Goal: Information Seeking & Learning: Learn about a topic

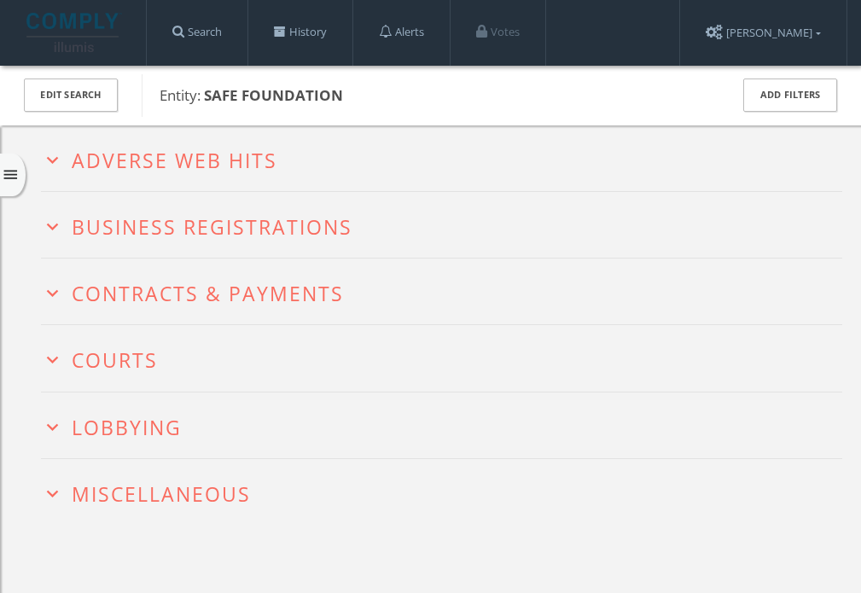
click at [226, 157] on span "Adverse Web Hits" at bounding box center [175, 160] width 206 height 27
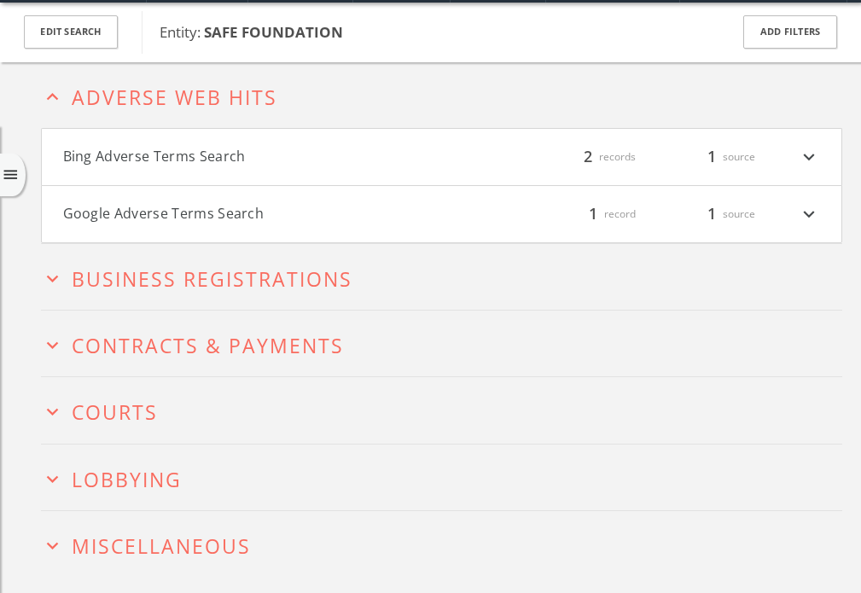
click at [226, 157] on button "Bing Adverse Terms Search" at bounding box center [252, 157] width 379 height 22
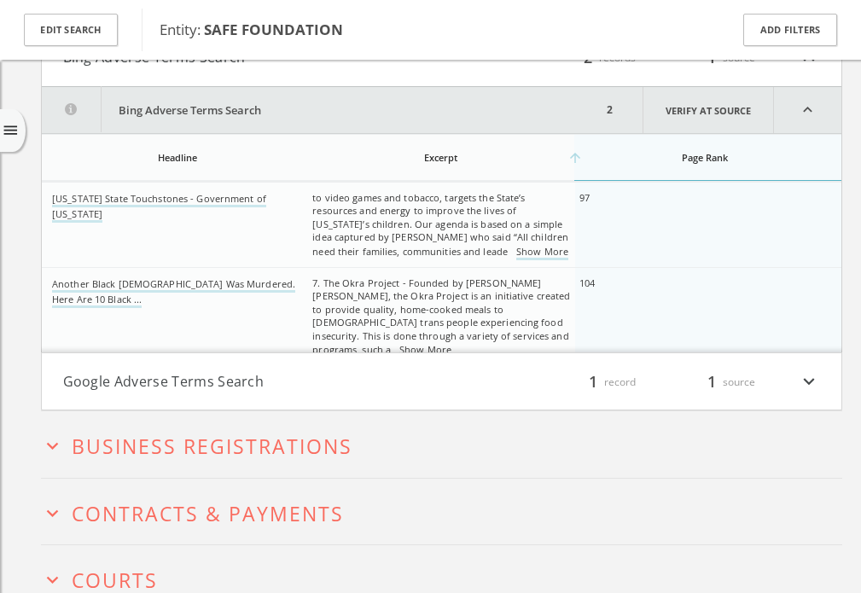
scroll to position [188, 0]
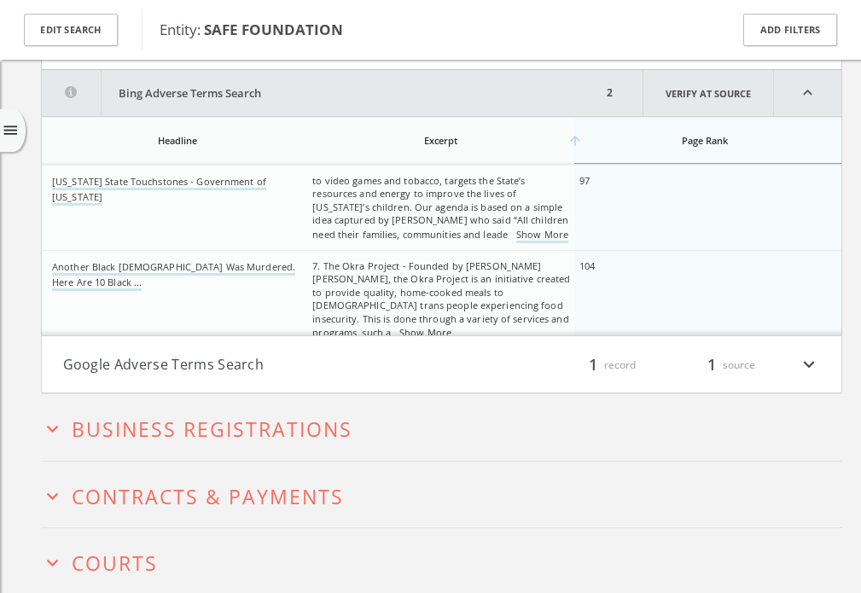
click at [438, 326] on link "Show More" at bounding box center [425, 333] width 52 height 15
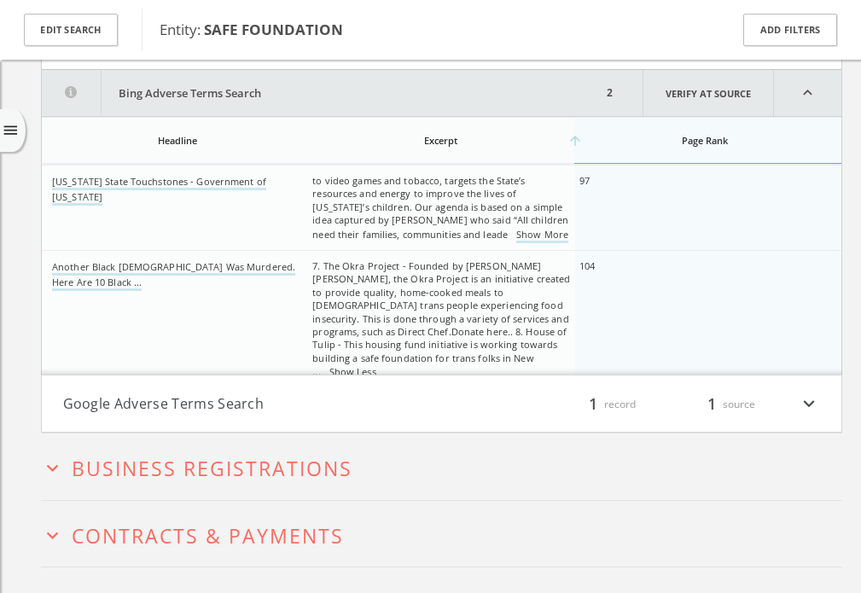
click at [353, 388] on h4 "Google Adverse Terms Search filter_list 1 record 1 source expand_more" at bounding box center [442, 404] width 800 height 56
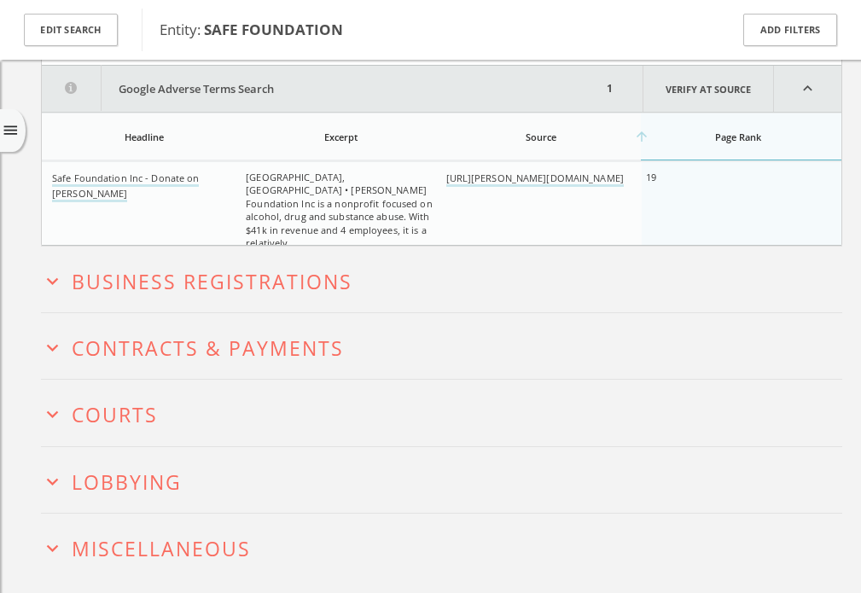
scroll to position [560, 0]
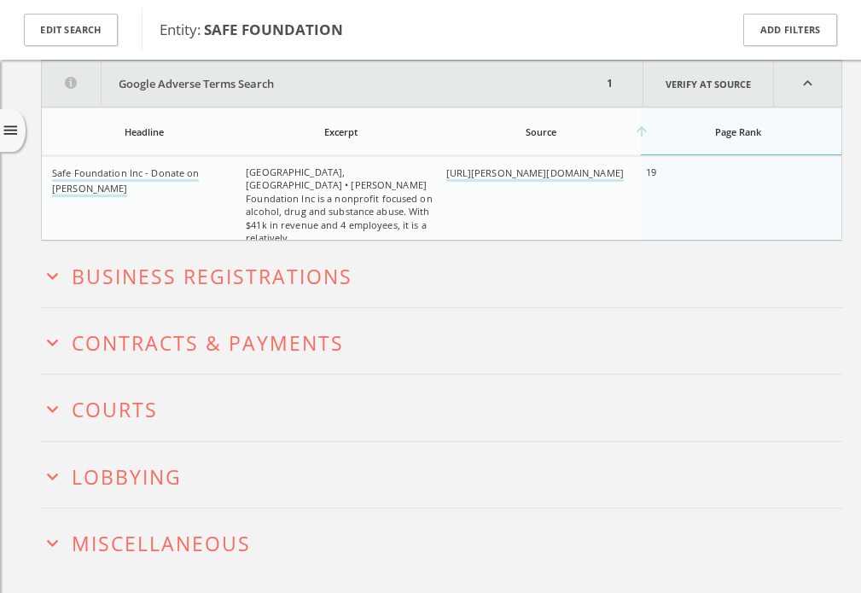
click at [290, 410] on button "expand_more Courts" at bounding box center [442, 407] width 802 height 26
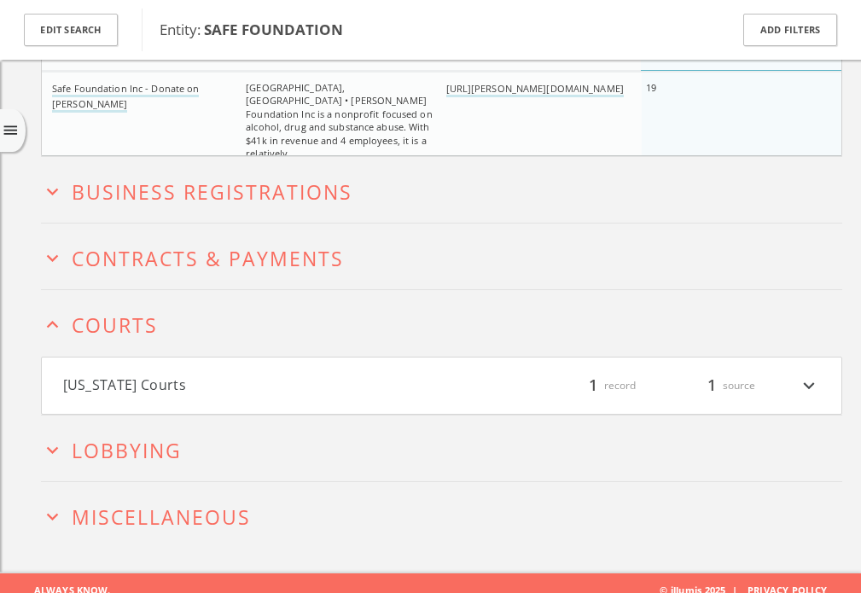
scroll to position [656, 0]
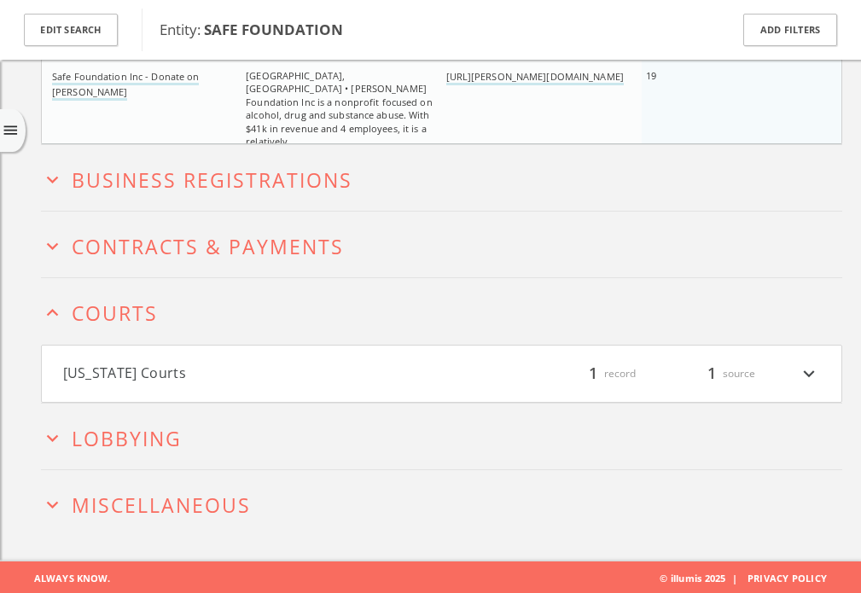
click at [240, 388] on h4 "Maryland Courts filter_list 1 record 1 source expand_more" at bounding box center [442, 374] width 800 height 56
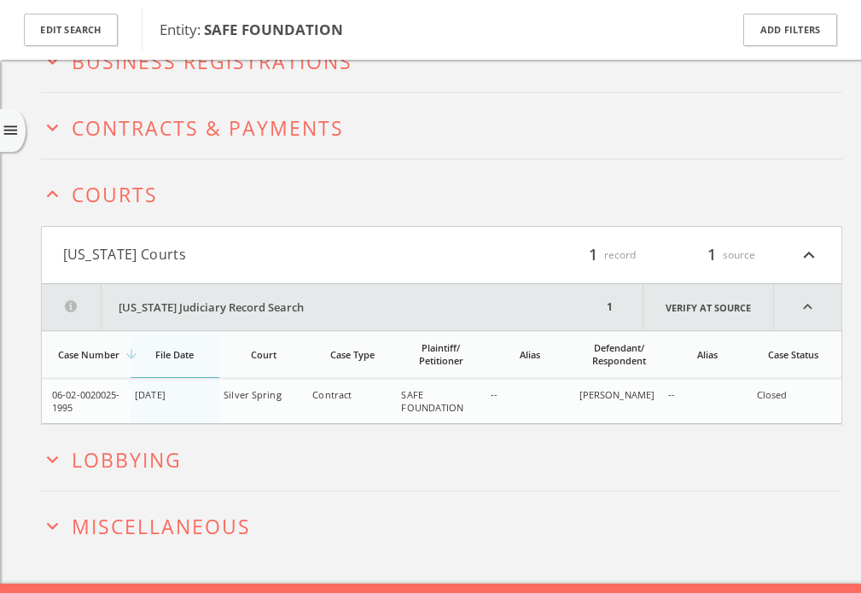
scroll to position [797, 0]
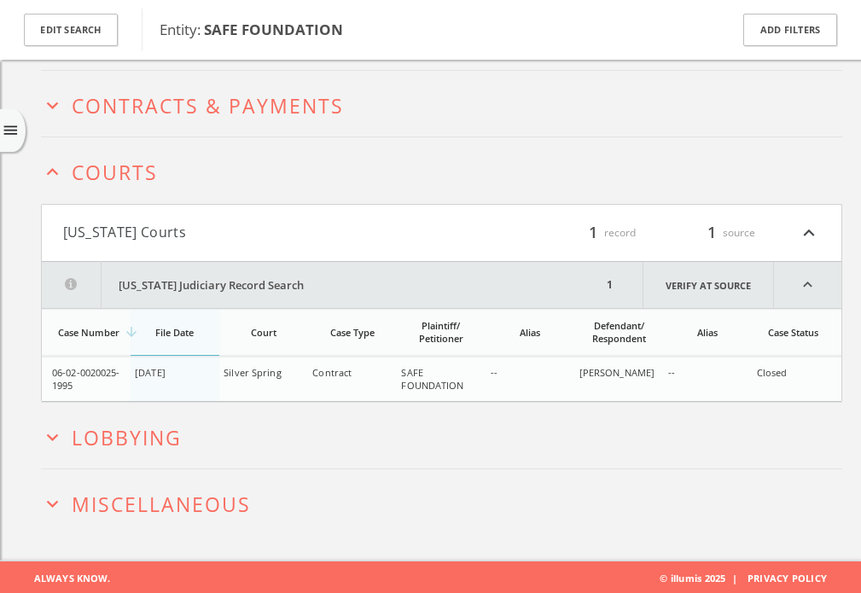
click at [230, 420] on h2 "expand_more Lobbying" at bounding box center [442, 436] width 802 height 66
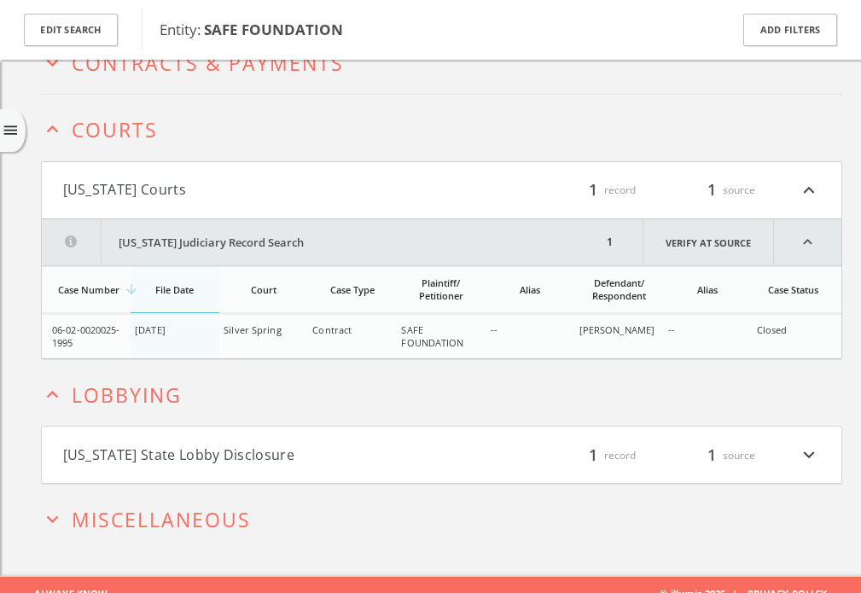
scroll to position [855, 0]
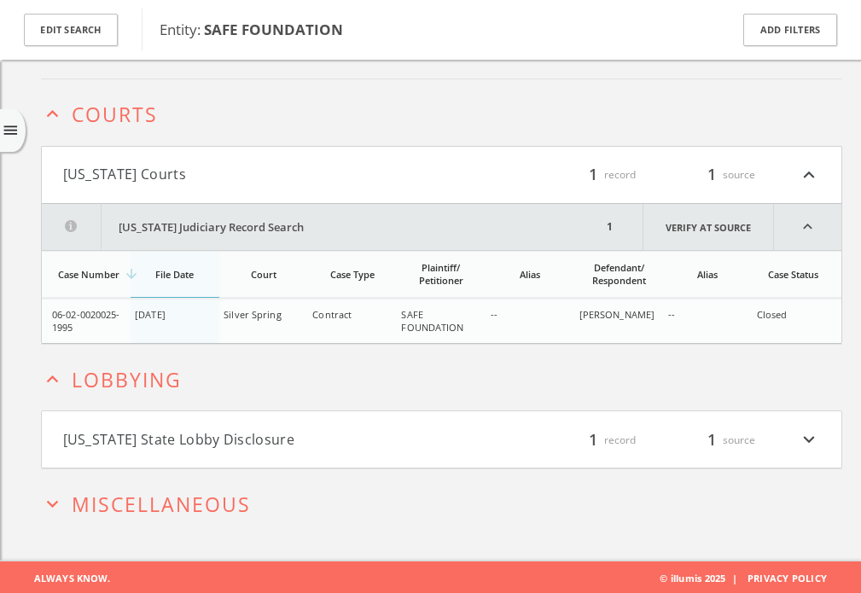
click at [230, 431] on button "Arizona State Lobby Disclosure" at bounding box center [252, 440] width 379 height 22
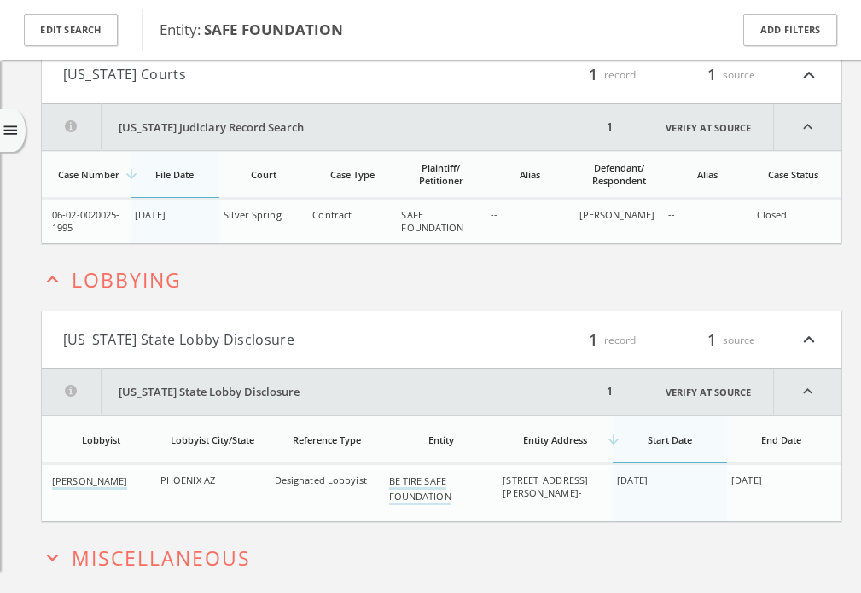
scroll to position [1008, 0]
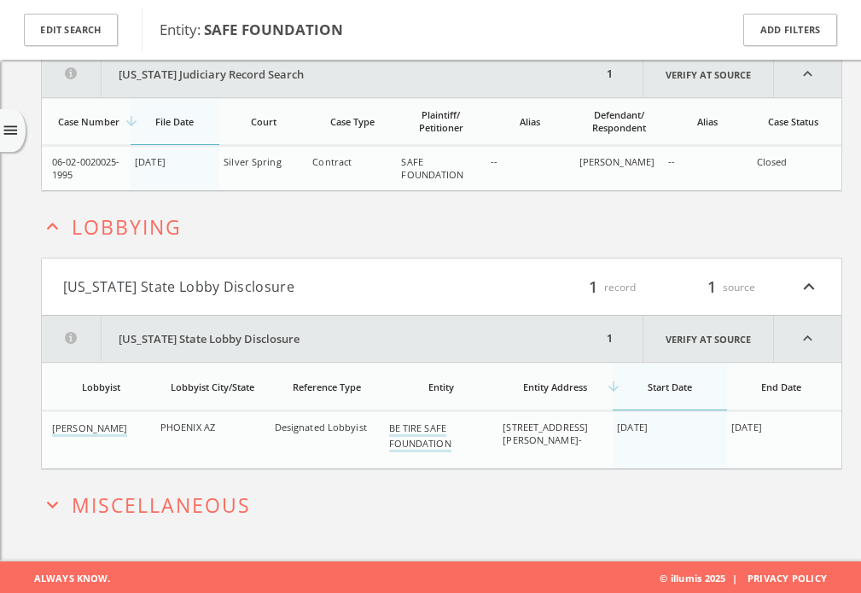
click at [192, 500] on span "Miscellaneous" at bounding box center [161, 505] width 179 height 27
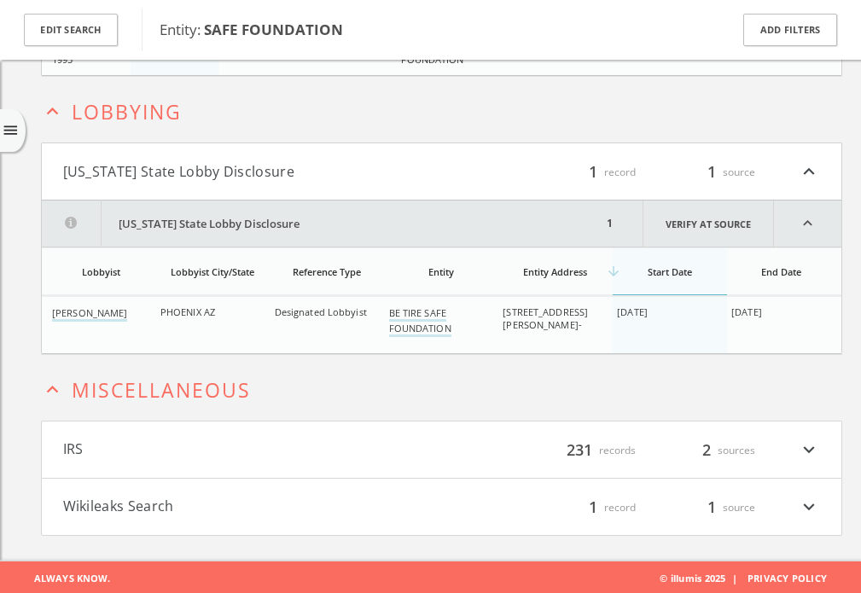
click at [192, 500] on button "Wikileaks Search" at bounding box center [252, 507] width 379 height 22
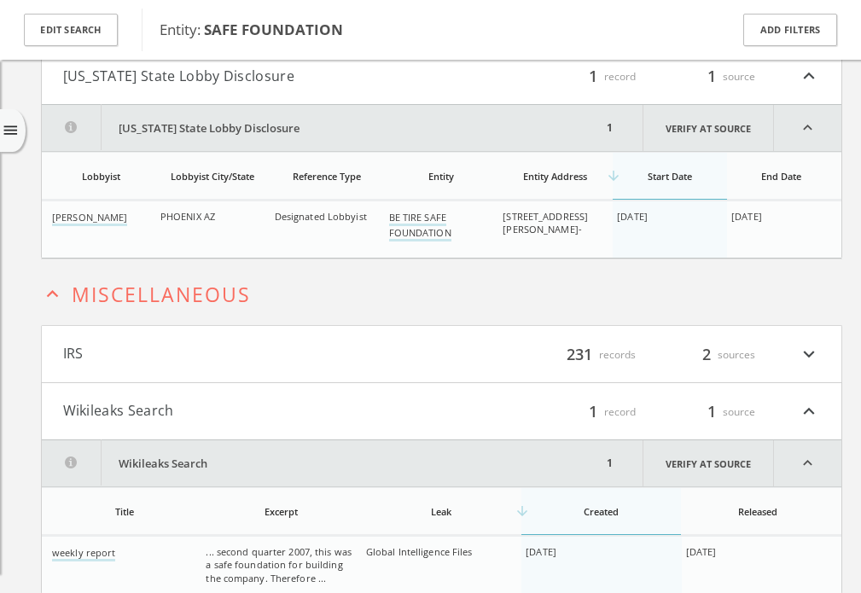
scroll to position [1277, 0]
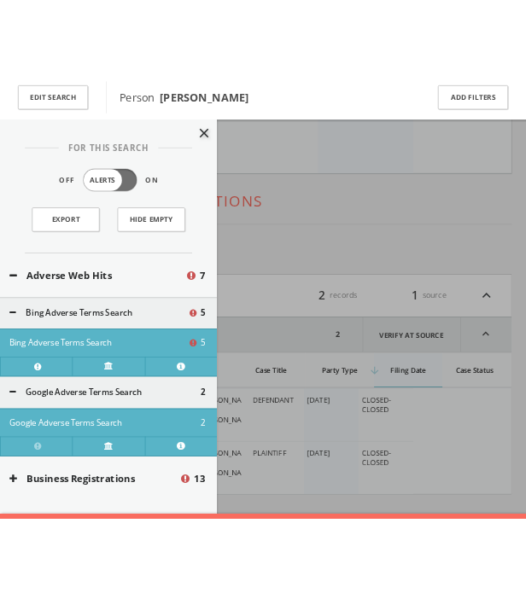
scroll to position [1278, 0]
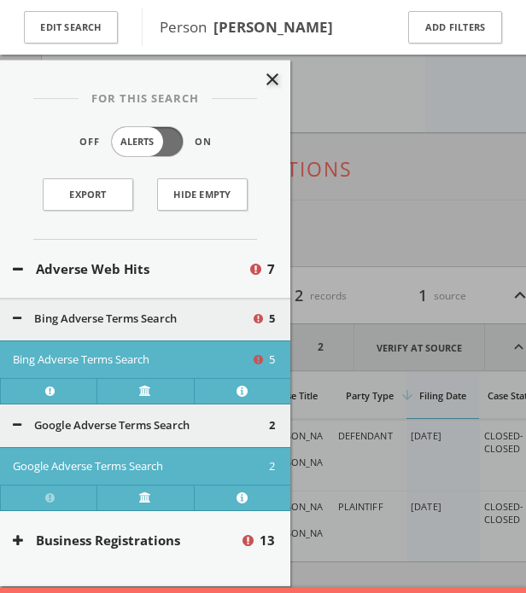
click at [351, 197] on div at bounding box center [263, 296] width 526 height 593
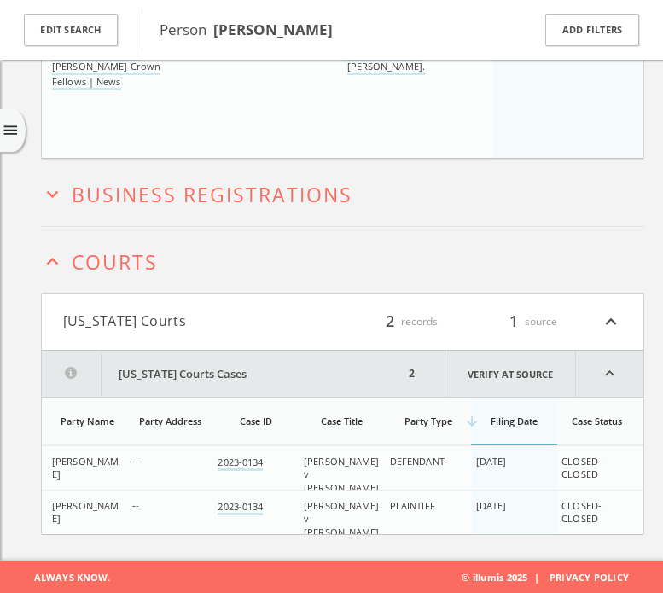
scroll to position [1111, 0]
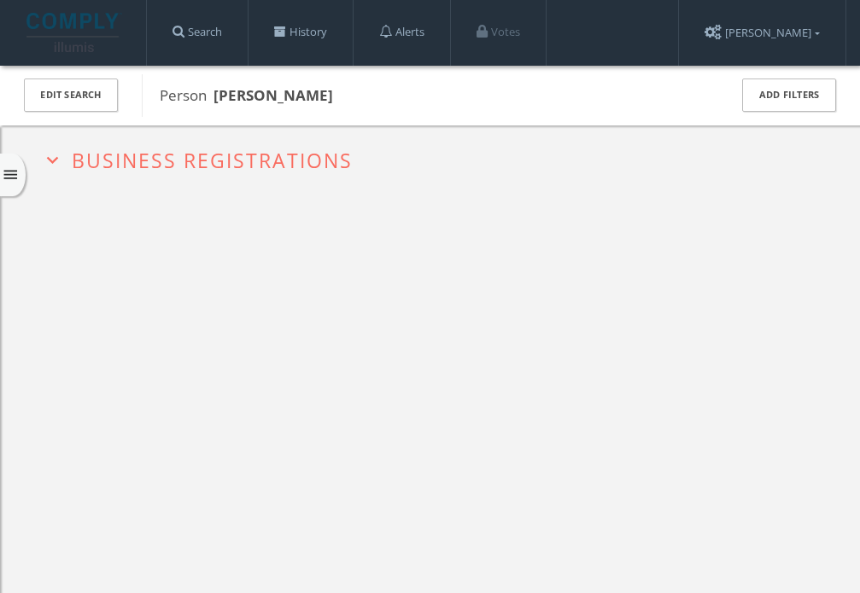
click at [15, 171] on icon "menu" at bounding box center [11, 175] width 18 height 18
